Goal: Task Accomplishment & Management: Manage account settings

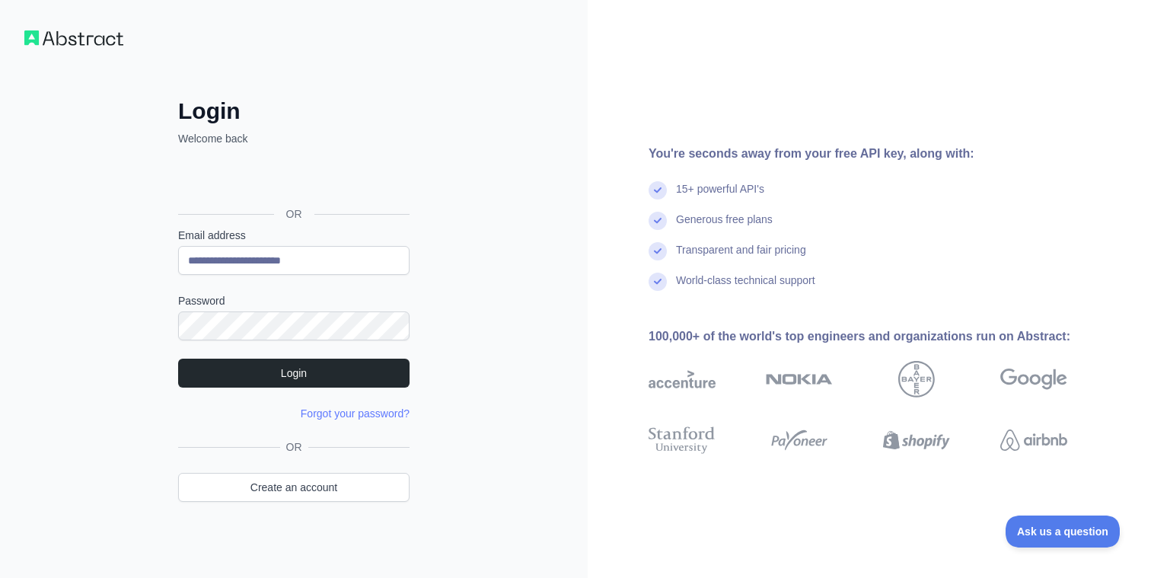
click at [134, 316] on div "**********" at bounding box center [294, 290] width 588 height 581
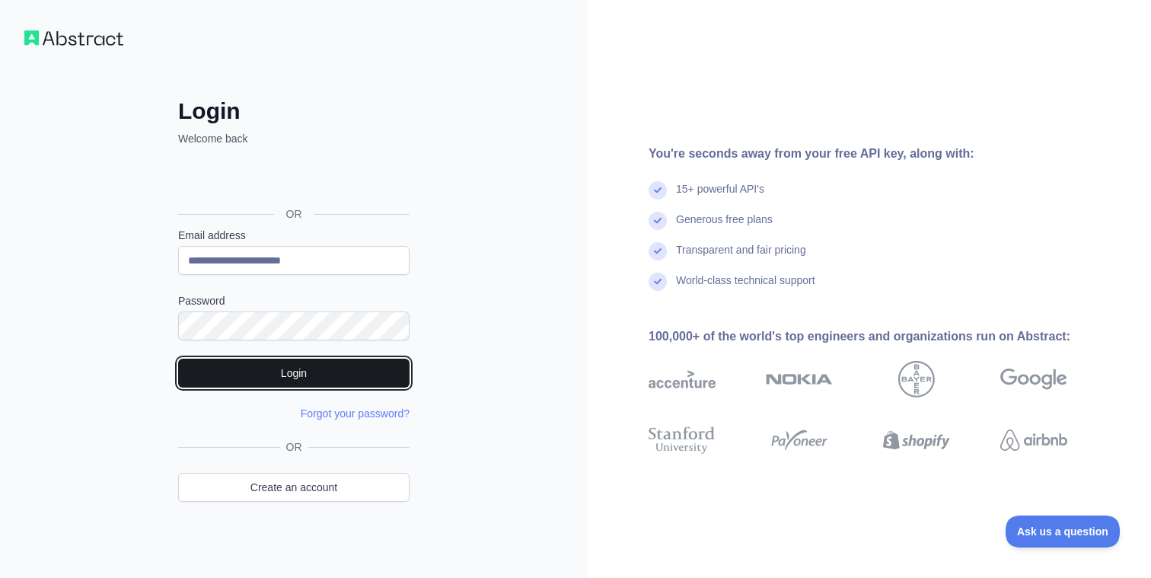
click at [264, 374] on button "Login" at bounding box center [293, 372] width 231 height 29
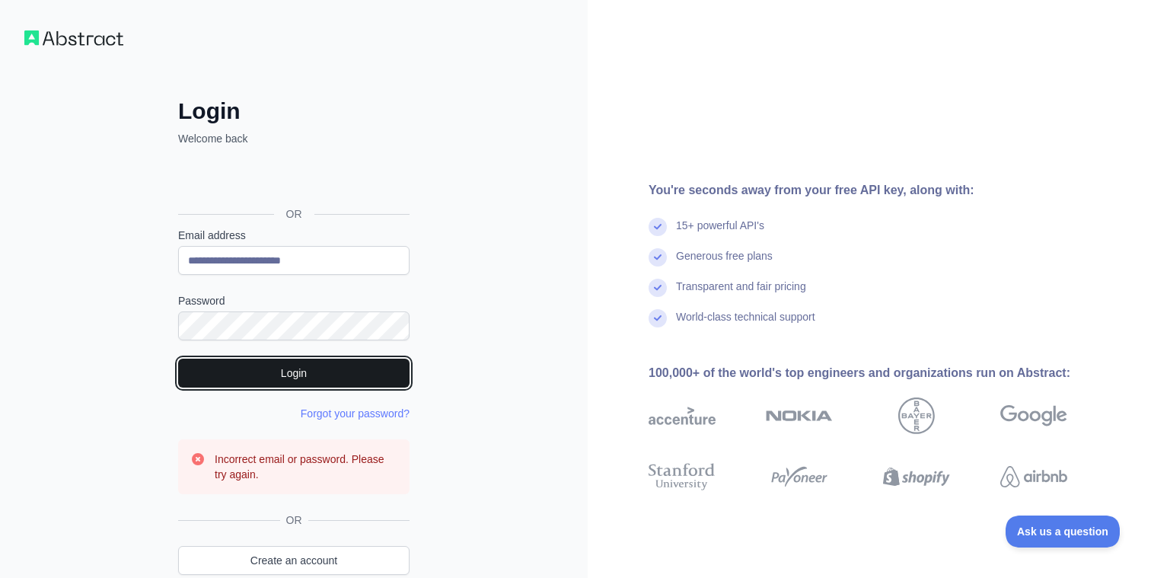
click at [329, 376] on button "Login" at bounding box center [293, 372] width 231 height 29
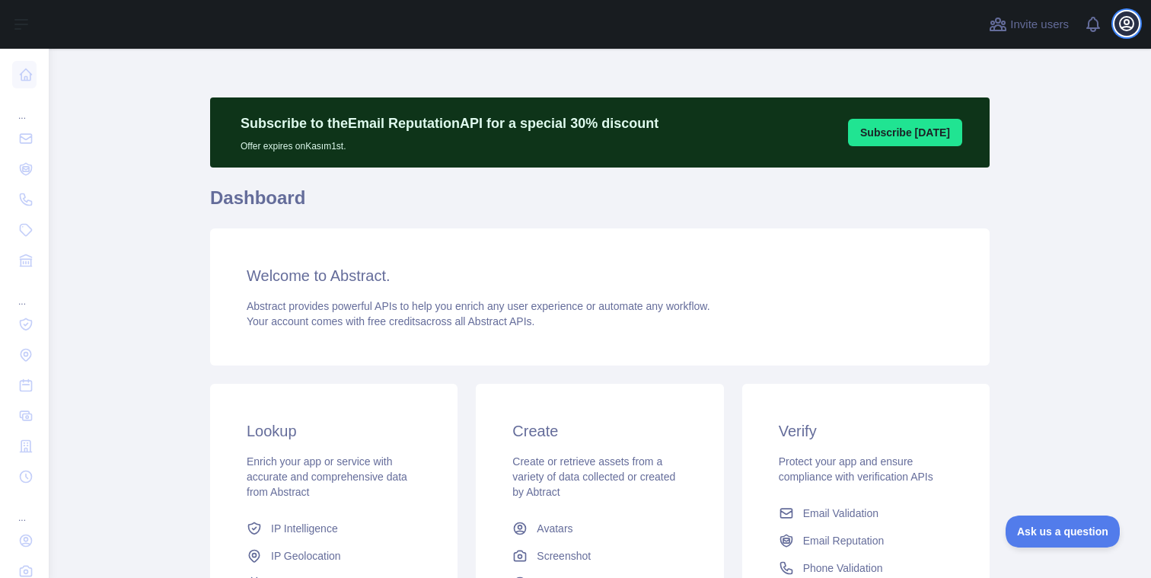
click at [1124, 17] on icon "button" at bounding box center [1127, 24] width 14 height 14
